Goal: Complete application form

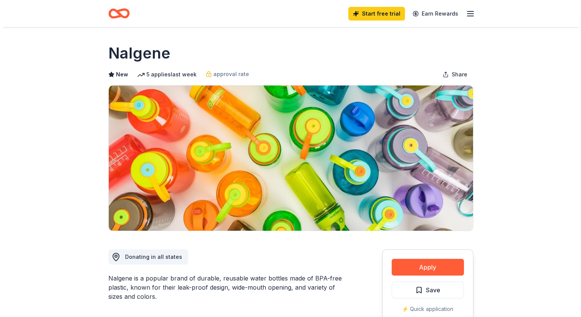
scroll to position [152, 0]
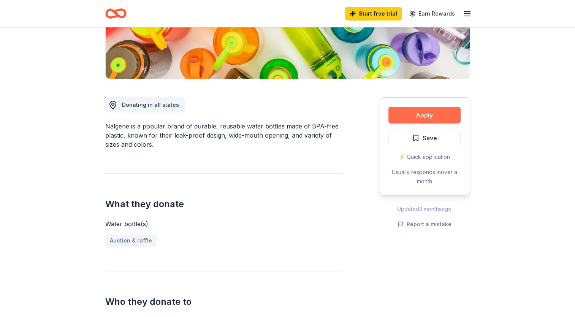
click at [413, 109] on button "Apply" at bounding box center [425, 115] width 72 height 17
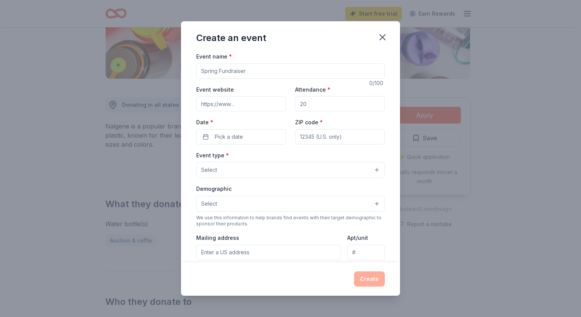
click at [253, 68] on input "Event name *" at bounding box center [290, 70] width 189 height 15
type input "Silent Auction Fundraiser"
click at [226, 106] on input "Event website" at bounding box center [241, 103] width 90 height 15
paste input "[URL][DOMAIN_NAME]"
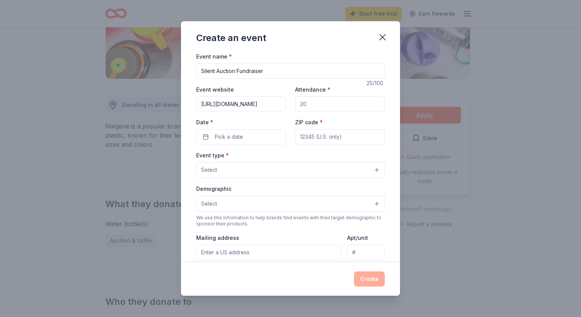
type input "[URL][DOMAIN_NAME]"
drag, startPoint x: 313, startPoint y: 101, endPoint x: 292, endPoint y: 103, distance: 21.8
click at [290, 102] on div "Event website [URL][DOMAIN_NAME] Attendance * Date * Pick a date ZIP code *" at bounding box center [290, 115] width 189 height 60
type input "100"
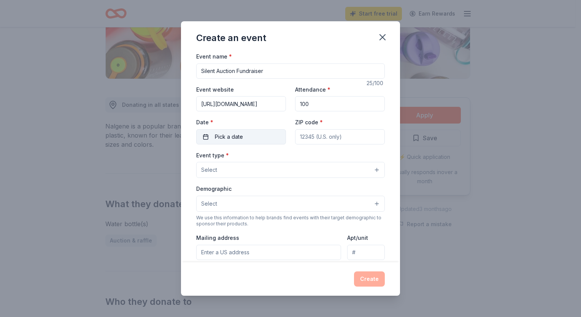
click at [236, 133] on span "Pick a date" at bounding box center [229, 136] width 28 height 9
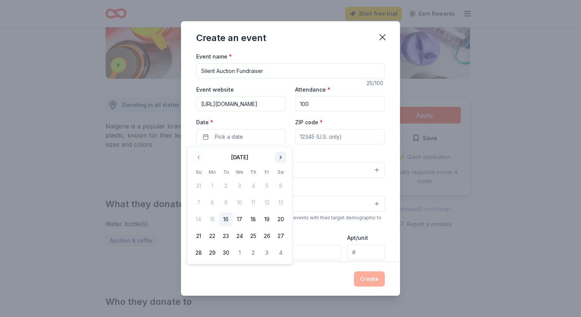
click at [281, 159] on button "Go to next month" at bounding box center [280, 157] width 11 height 11
click at [267, 236] on button "24" at bounding box center [267, 236] width 14 height 14
click at [266, 237] on button "24" at bounding box center [267, 236] width 14 height 14
click at [269, 238] on button "24" at bounding box center [267, 236] width 14 height 14
click at [311, 137] on input "ZIP code *" at bounding box center [340, 136] width 90 height 15
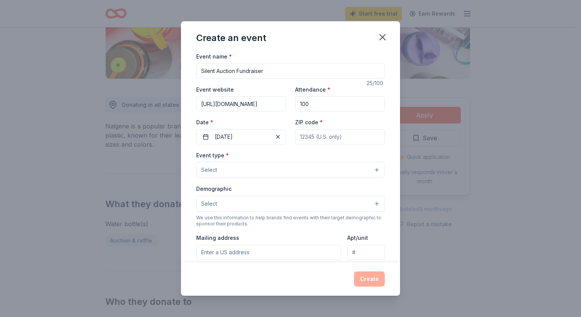
type input "46375"
type input "[PERSON_NAME][EMAIL_ADDRESS][DOMAIN_NAME]"
click at [232, 171] on button "Select" at bounding box center [290, 170] width 189 height 16
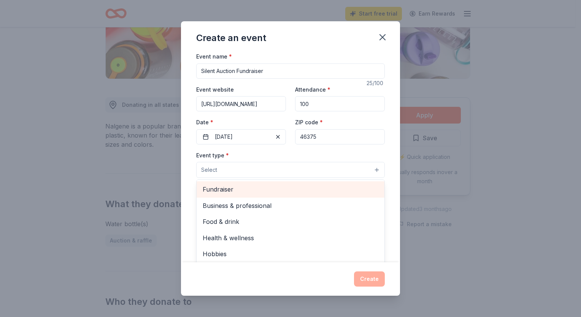
click at [229, 186] on span "Fundraiser" at bounding box center [291, 189] width 176 height 10
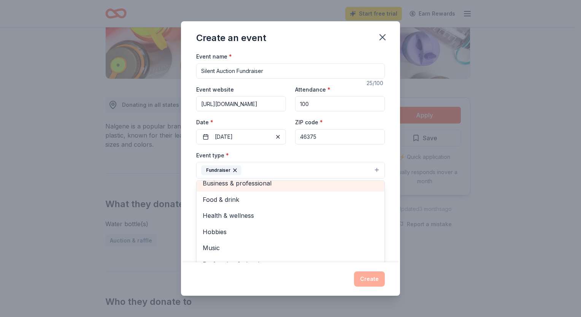
scroll to position [9, 0]
click at [389, 204] on div "Event name * Silent Auction Fundraiser 25 /100 Event website [URL][DOMAIN_NAME]…" at bounding box center [290, 157] width 219 height 211
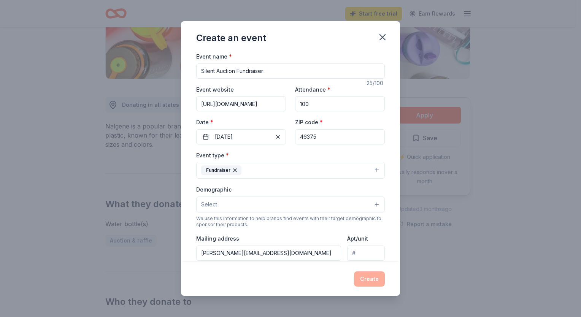
scroll to position [76, 0]
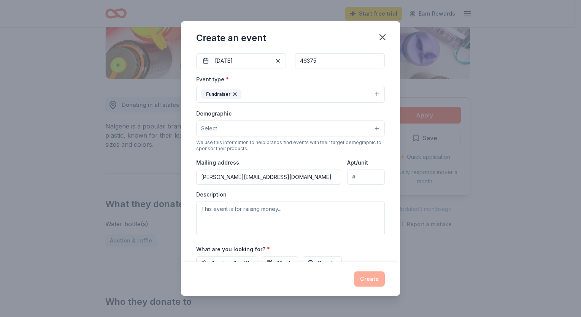
click at [225, 131] on button "Select" at bounding box center [290, 129] width 189 height 16
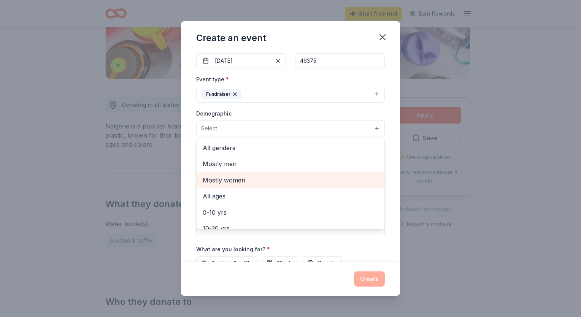
click at [224, 178] on span "Mostly women" at bounding box center [291, 180] width 176 height 10
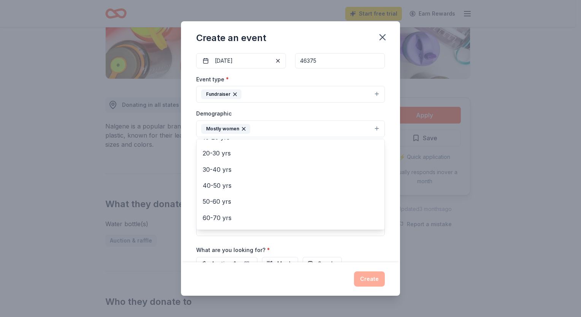
click at [388, 185] on div "Event name * Silent Auction Fundraiser 25 /100 Event website [URL][DOMAIN_NAME]…" at bounding box center [290, 157] width 219 height 211
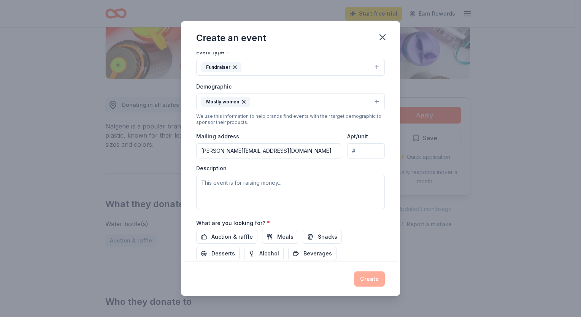
scroll to position [114, 0]
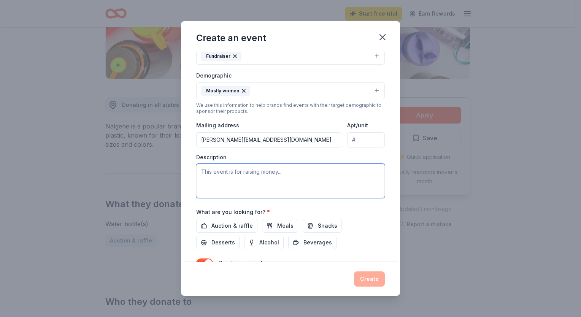
click at [217, 170] on textarea at bounding box center [290, 181] width 189 height 34
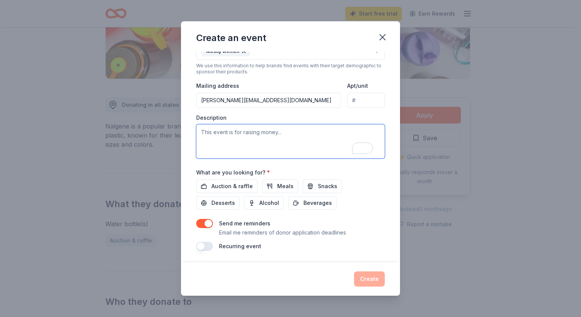
type textarea "S"
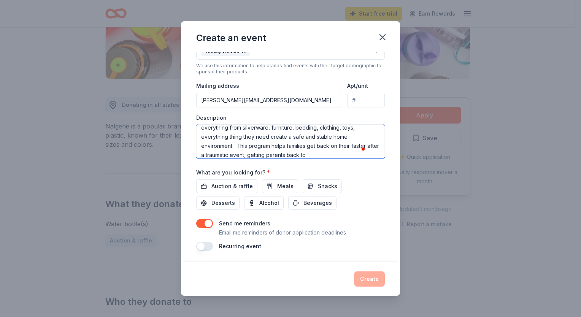
scroll to position [41, 0]
click at [281, 127] on textarea "This event is raising money for our New Directions program that helps families …" at bounding box center [290, 141] width 189 height 34
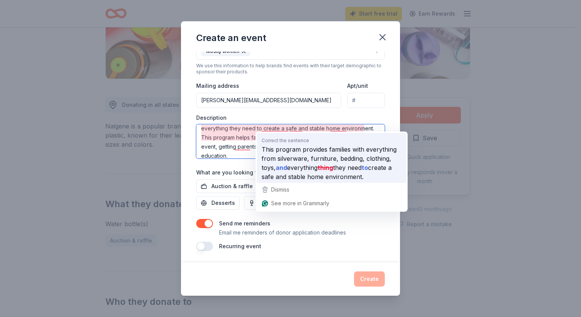
scroll to position [40, 0]
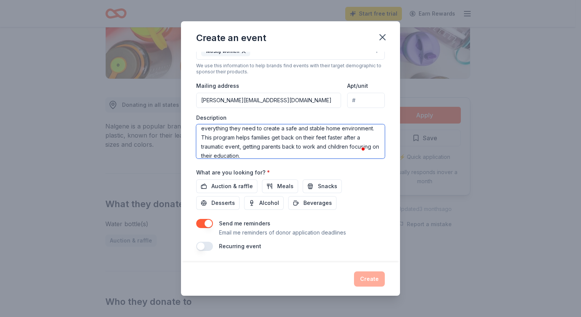
type textarea "This event is raising money for our New Directions program that helps families …"
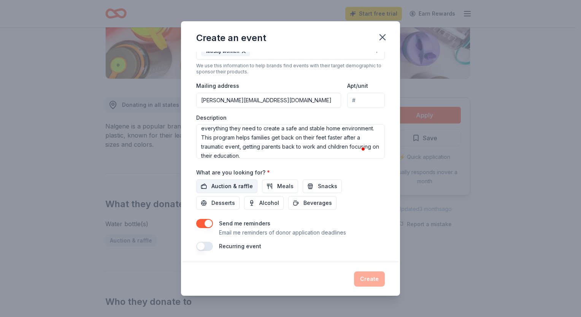
click at [243, 183] on span "Auction & raffle" at bounding box center [231, 186] width 41 height 9
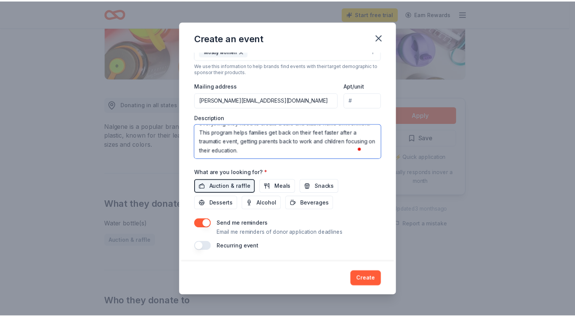
scroll to position [154, 0]
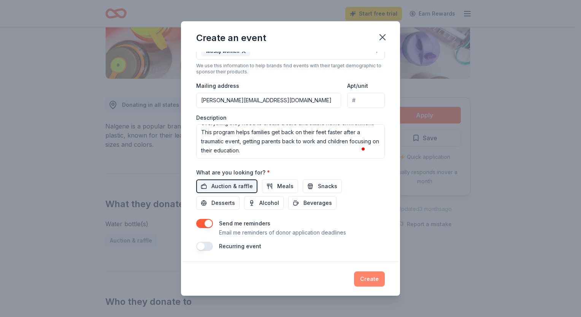
click at [360, 276] on button "Create" at bounding box center [369, 278] width 31 height 15
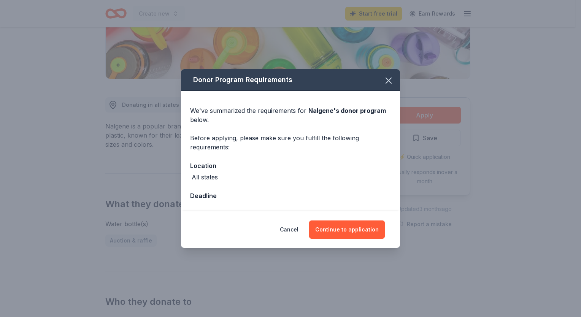
click at [205, 176] on div "All states" at bounding box center [205, 177] width 26 height 9
click at [347, 233] on button "Continue to application" at bounding box center [347, 230] width 76 height 18
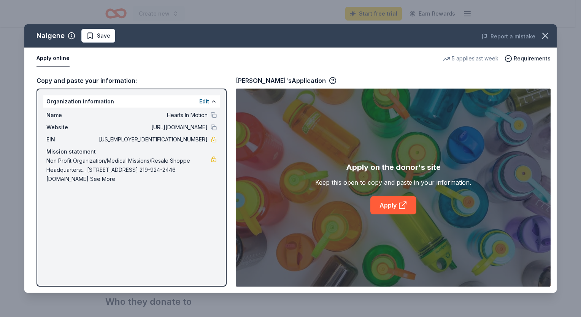
click at [382, 207] on div "Nalgene Save Report a mistake Apply online 5 applies last week Requirements Cop…" at bounding box center [290, 158] width 532 height 268
click at [51, 61] on div "Nalgene Save Report a mistake Apply online 5 applies last week Requirements Cop…" at bounding box center [290, 158] width 532 height 268
click at [57, 75] on div "Nalgene Save Report a mistake Apply online 5 applies last week Requirements Cop…" at bounding box center [290, 158] width 532 height 268
click at [521, 62] on div "Nalgene Save Report a mistake Apply online 5 applies last week Requirements Cop…" at bounding box center [290, 158] width 532 height 268
click at [258, 78] on div "Nalgene Save Report a mistake Apply online 5 applies last week Requirements Cop…" at bounding box center [290, 158] width 532 height 268
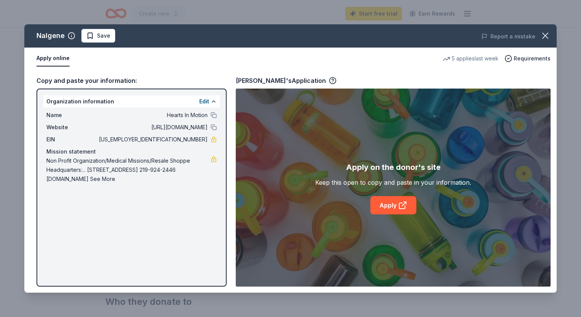
click at [383, 208] on div "Nalgene Save Report a mistake Apply online 5 applies last week Requirements Cop…" at bounding box center [290, 158] width 532 height 268
click at [375, 172] on div "Nalgene Save Report a mistake Apply online 5 applies last week Requirements Cop…" at bounding box center [290, 158] width 532 height 268
click at [362, 187] on div "Nalgene Save Report a mistake Apply online 5 applies last week Requirements Cop…" at bounding box center [290, 158] width 532 height 268
click at [164, 194] on div "Nalgene Save Report a mistake Apply online 5 applies last week Requirements Cop…" at bounding box center [290, 158] width 532 height 268
drag, startPoint x: 43, startPoint y: 55, endPoint x: 43, endPoint y: 49, distance: 5.3
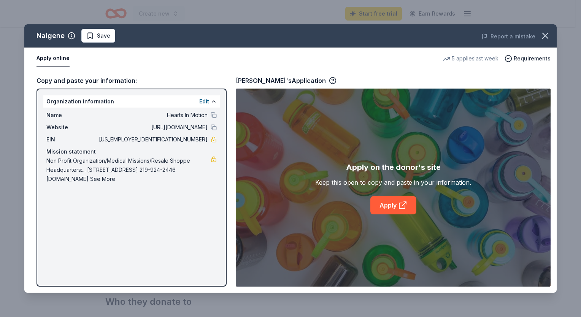
click at [43, 49] on div "Nalgene Save Report a mistake Apply online 5 applies last week Requirements Cop…" at bounding box center [290, 158] width 532 height 268
click at [521, 58] on div "Nalgene Save Report a mistake Apply online 5 applies last week Requirements Cop…" at bounding box center [290, 158] width 532 height 268
click at [455, 59] on div "Nalgene Save Report a mistake Apply online 5 applies last week Requirements Cop…" at bounding box center [290, 158] width 532 height 268
click at [268, 78] on div "Nalgene Save Report a mistake Apply online 5 applies last week Requirements Cop…" at bounding box center [290, 158] width 532 height 268
click at [215, 100] on div "Nalgene Save Report a mistake Apply online 5 applies last week Requirements Cop…" at bounding box center [290, 158] width 532 height 268
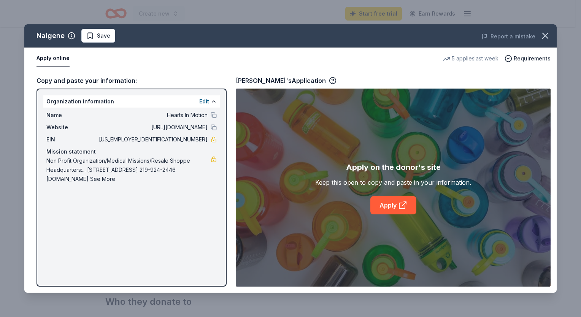
click at [208, 103] on div "Nalgene Save Report a mistake Apply online 5 applies last week Requirements Cop…" at bounding box center [290, 158] width 532 height 268
click at [203, 100] on div "Nalgene Save Report a mistake Apply online 5 applies last week Requirements Cop…" at bounding box center [290, 158] width 532 height 268
click at [146, 230] on div "Nalgene Save Report a mistake Apply online 5 applies last week Requirements Cop…" at bounding box center [290, 158] width 532 height 268
click at [437, 76] on div "Nalgene Save Report a mistake Apply online 5 applies last week Requirements Cop…" at bounding box center [290, 158] width 532 height 268
click at [159, 150] on div "Nalgene Save Report a mistake Apply online 5 applies last week Requirements Cop…" at bounding box center [290, 158] width 532 height 268
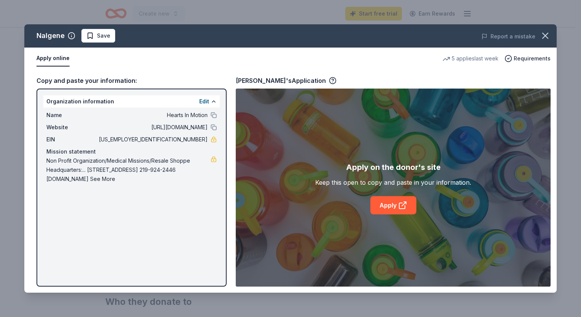
click at [46, 63] on div "Nalgene Save Report a mistake Apply online 5 applies last week Requirements Cop…" at bounding box center [290, 158] width 532 height 268
click at [84, 34] on div "Nalgene Save Report a mistake Apply online 5 applies last week Requirements Cop…" at bounding box center [290, 158] width 532 height 268
click at [88, 34] on div "Nalgene Save Report a mistake Apply online 5 applies last week Requirements Cop…" at bounding box center [290, 158] width 532 height 268
click at [69, 37] on div "Nalgene Save Report a mistake Apply online 5 applies last week Requirements Cop…" at bounding box center [290, 158] width 532 height 268
click at [551, 36] on button "button" at bounding box center [545, 35] width 17 height 17
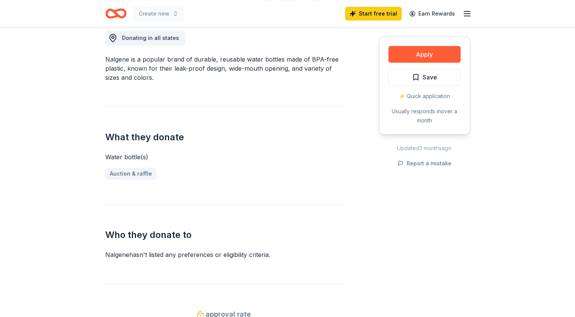
scroll to position [304, 0]
